Goal: Communication & Community: Answer question/provide support

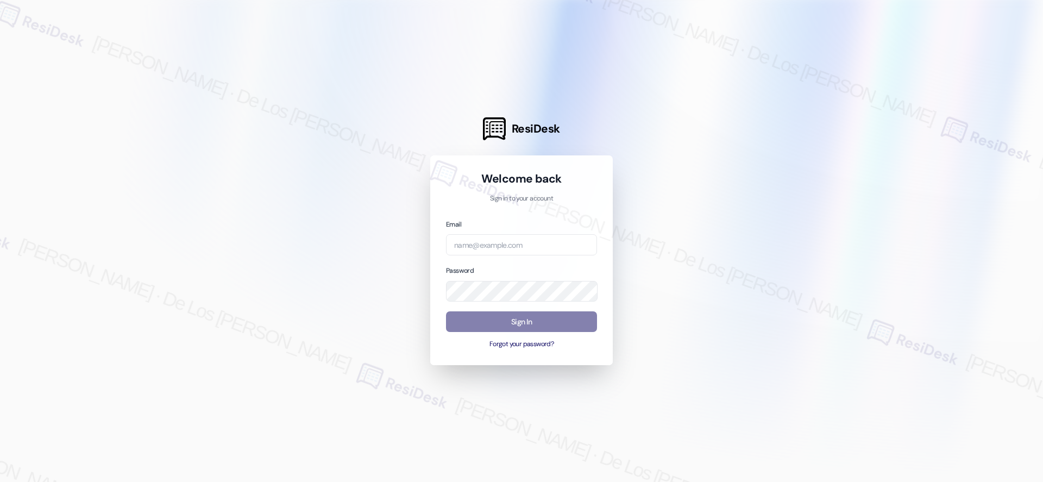
click at [866, 131] on div at bounding box center [521, 241] width 1043 height 482
click at [545, 249] on input "email" at bounding box center [521, 244] width 151 height 21
paste input "automated-surveys-[DATE]_properties-resen.six@[DATE]_[DOMAIN_NAME]"
type input "automated-surveys-[DATE]_properties-resen.six@[DATE]_[DOMAIN_NAME]"
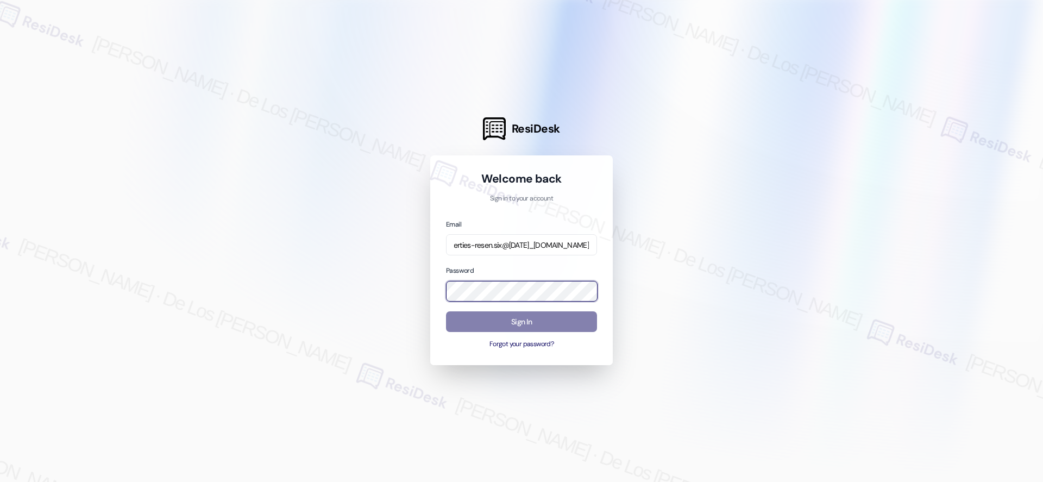
scroll to position [0, 0]
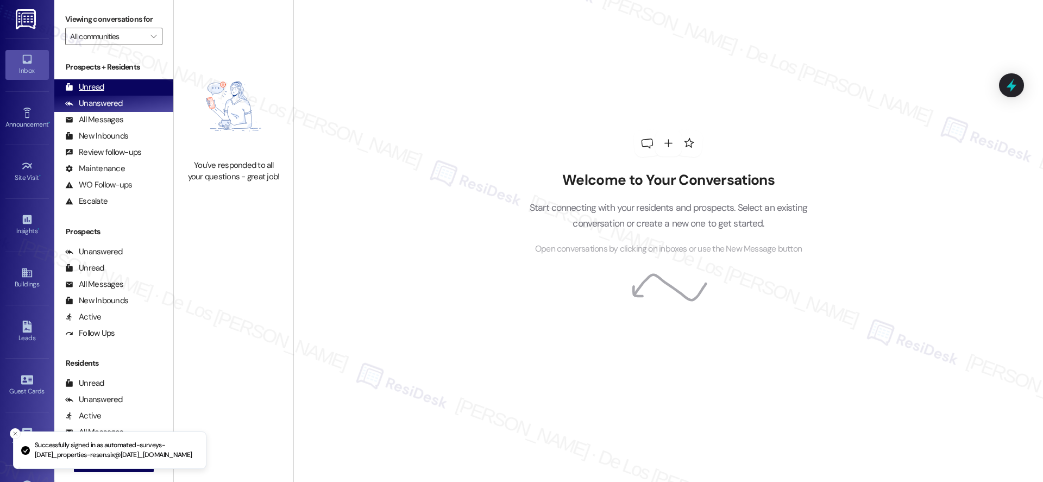
click at [118, 85] on div "Unread (0)" at bounding box center [113, 87] width 119 height 16
